Goal: Information Seeking & Learning: Understand process/instructions

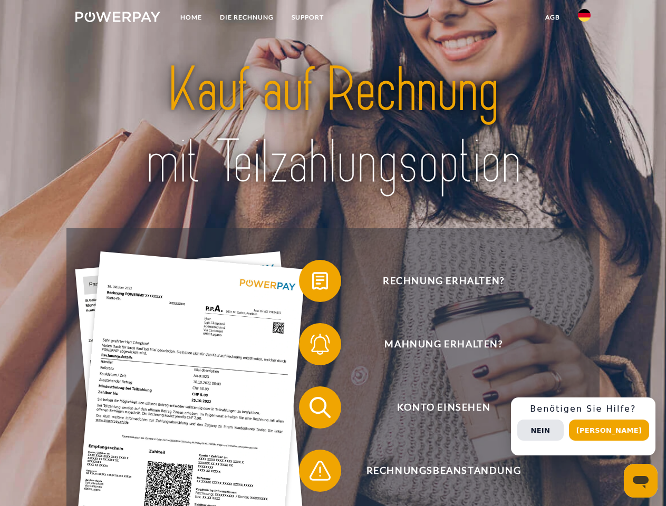
click at [118, 18] on img at bounding box center [117, 17] width 85 height 11
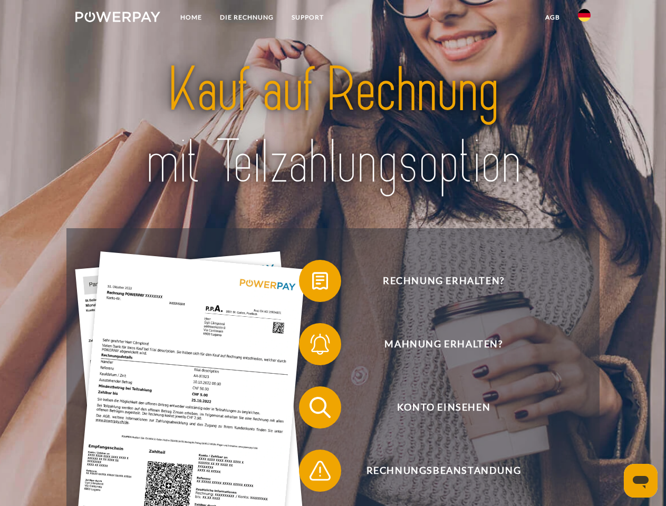
click at [584, 18] on img at bounding box center [584, 15] width 13 height 13
click at [552, 17] on link "agb" at bounding box center [552, 17] width 33 height 19
click at [312, 283] on span at bounding box center [304, 281] width 53 height 53
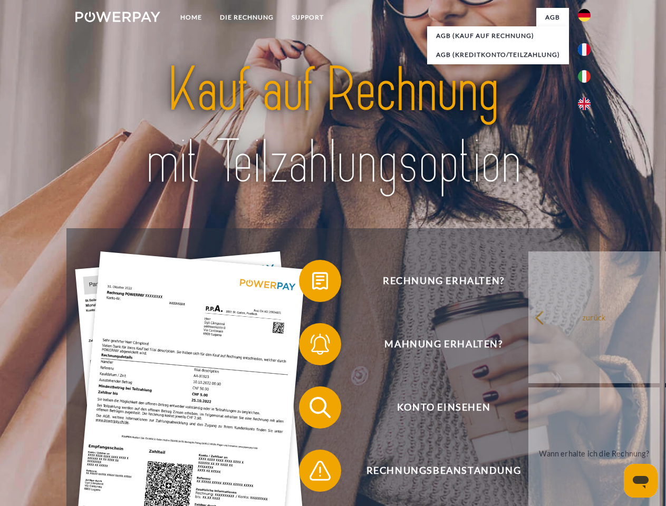
click at [312, 346] on span at bounding box center [304, 344] width 53 height 53
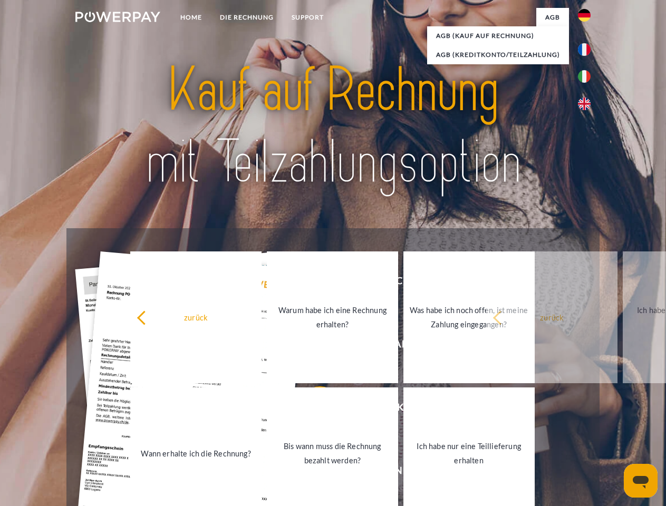
click at [312, 410] on link "Bis wann muss die Rechnung bezahlt werden?" at bounding box center [332, 453] width 131 height 132
click at [312, 473] on span at bounding box center [304, 470] width 53 height 53
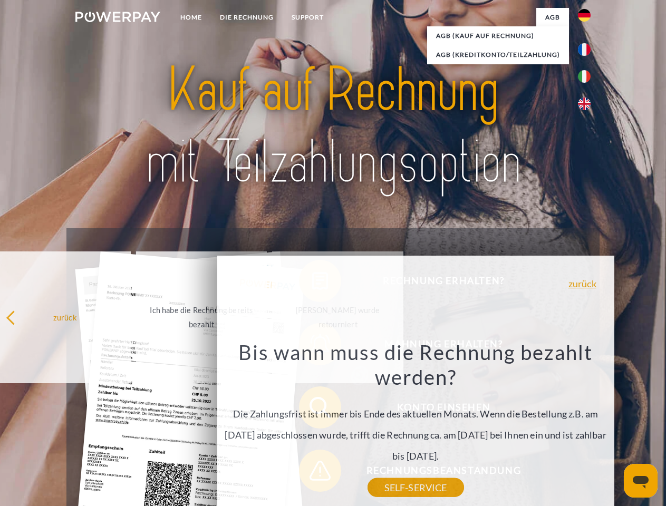
click at [587, 426] on div "Rechnung erhalten? Mahnung erhalten? Konto einsehen" at bounding box center [332, 439] width 532 height 422
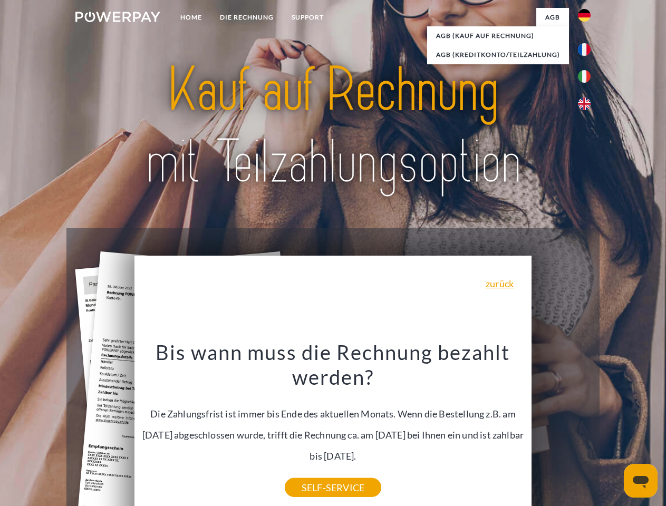
click at [561, 429] on span "Konto einsehen" at bounding box center [443, 407] width 258 height 42
click at [612, 430] on header "Home DIE RECHNUNG SUPPORT" at bounding box center [333, 364] width 666 height 728
